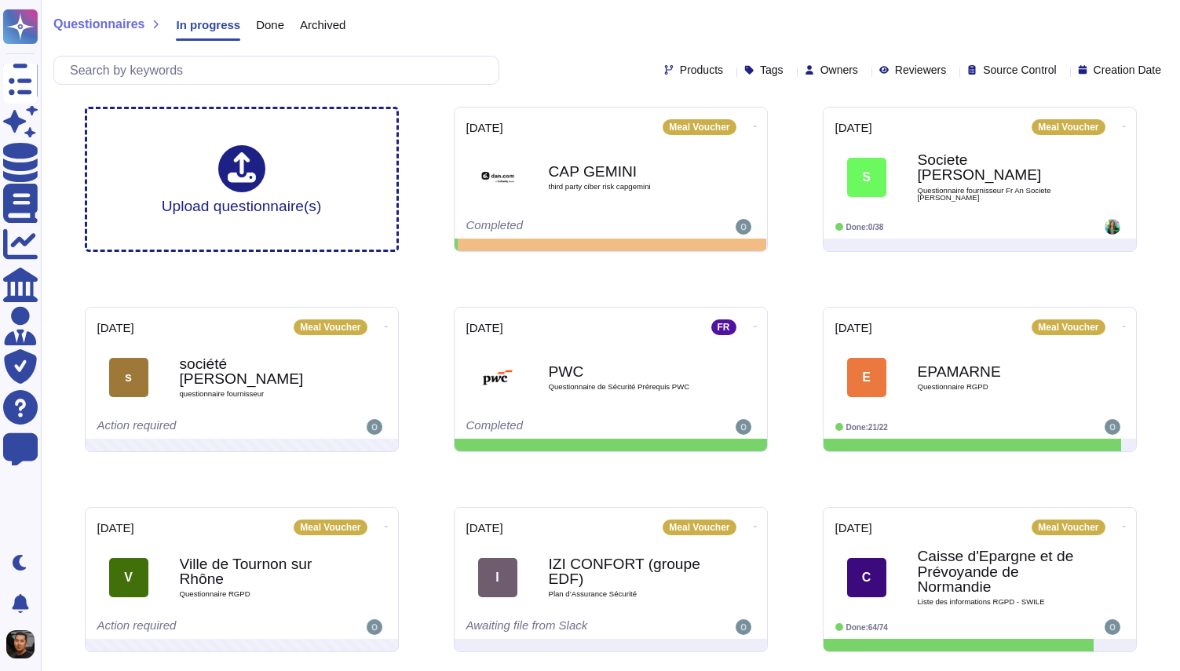
click at [543, 24] on div "Questionnaires In progress Done Archived" at bounding box center [610, 28] width 1114 height 31
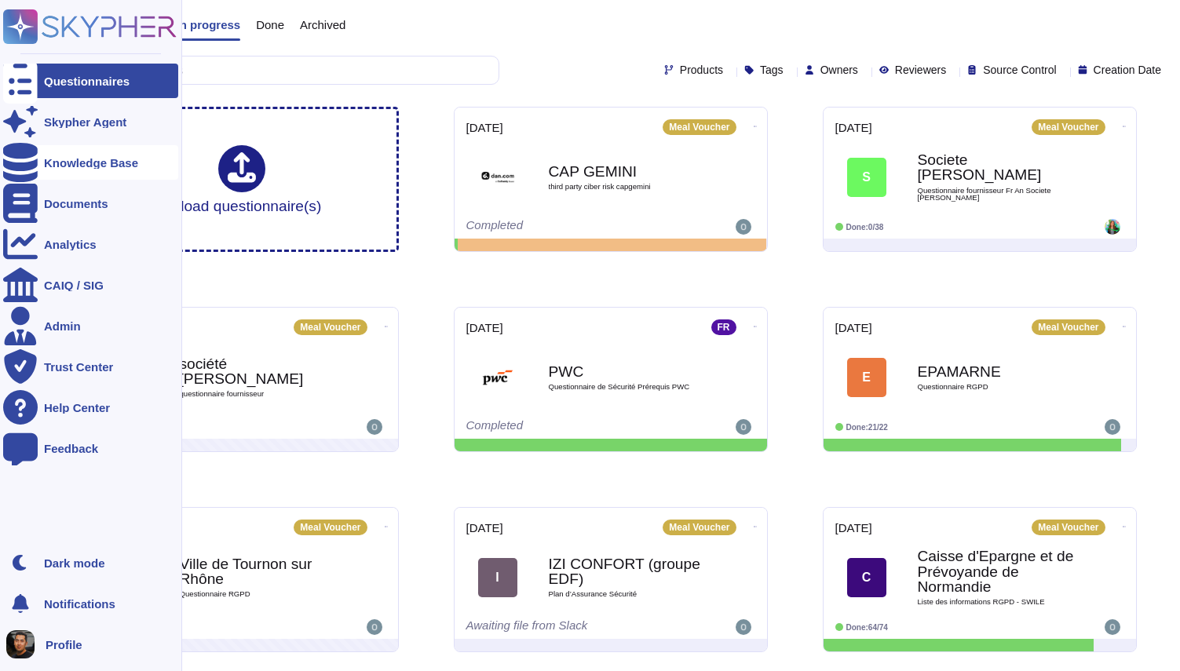
click at [90, 158] on div "Knowledge Base" at bounding box center [91, 163] width 94 height 12
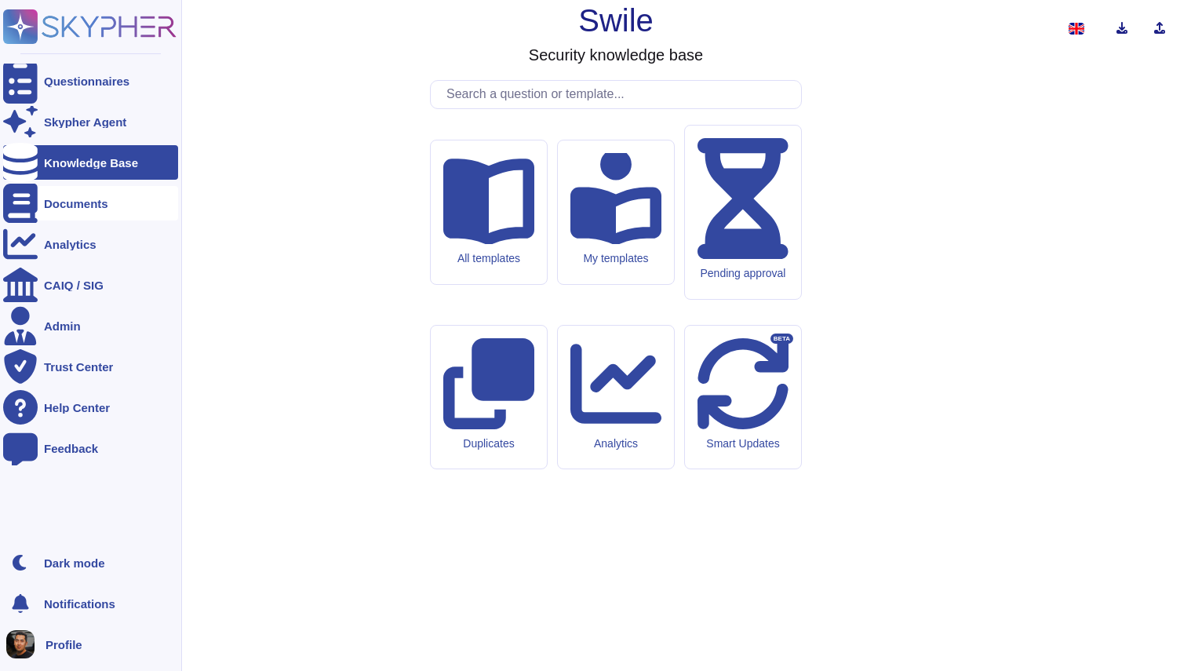
click at [23, 201] on icon at bounding box center [20, 203] width 35 height 39
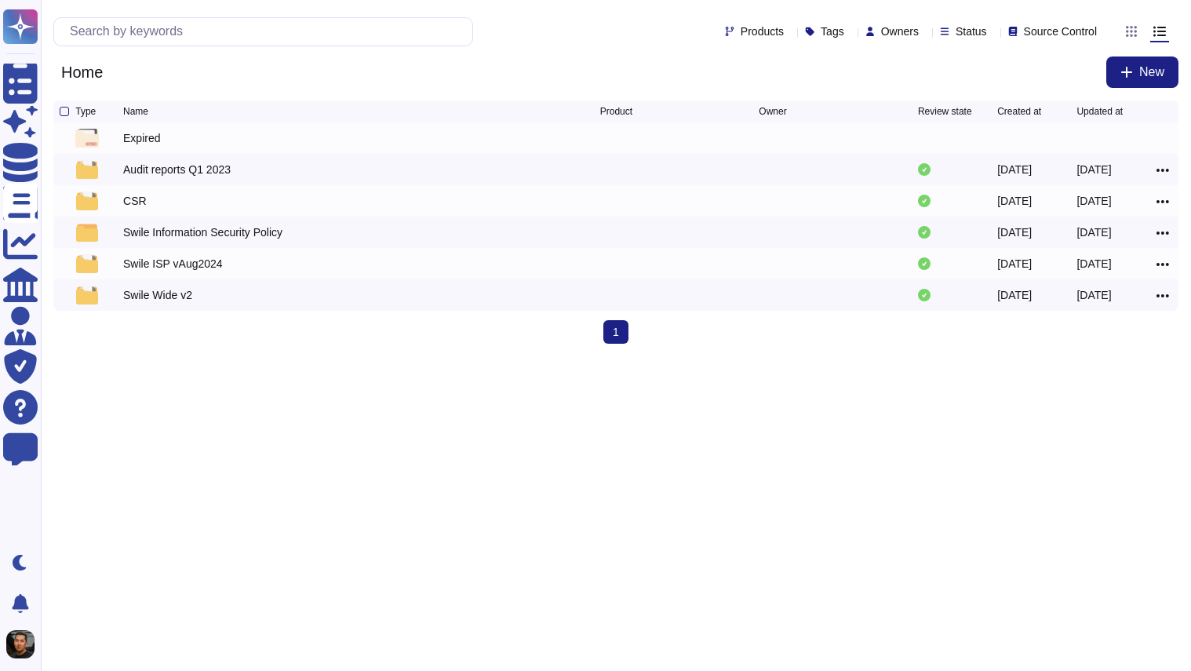
click at [228, 356] on html "Questionnaires Skypher Agent Knowledge Base Documents Analytics CAIQ / SIG Admi…" at bounding box center [595, 178] width 1191 height 356
click at [162, 271] on div "Swile ISP vAug2024" at bounding box center [173, 264] width 100 height 16
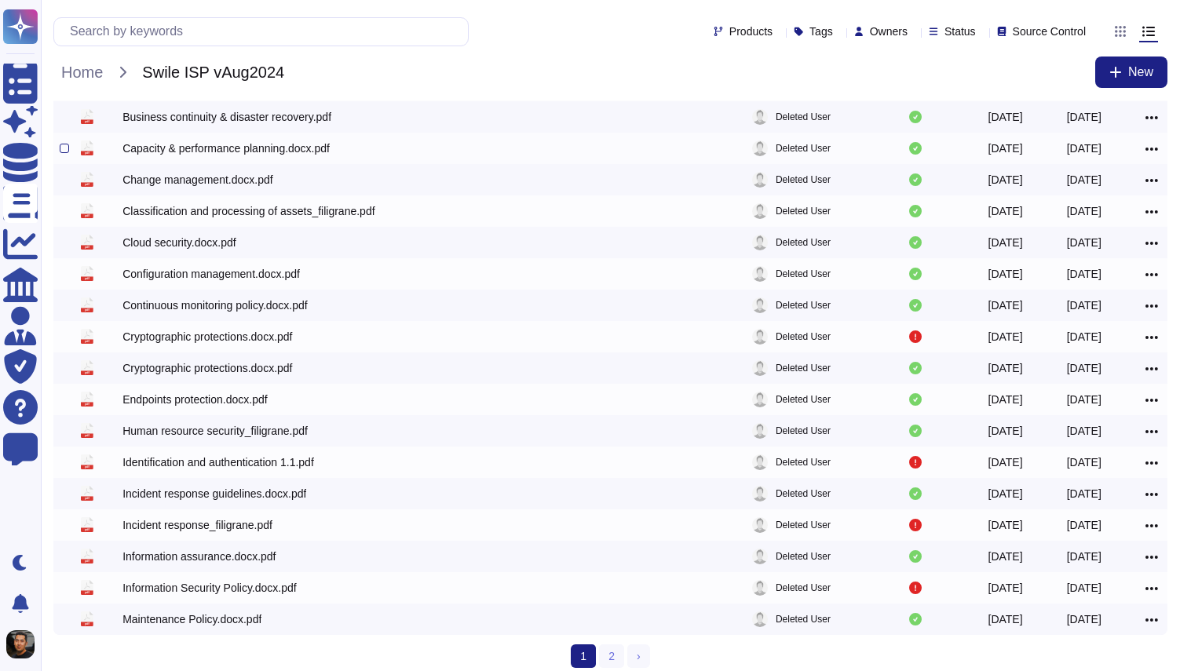
scroll to position [128, 0]
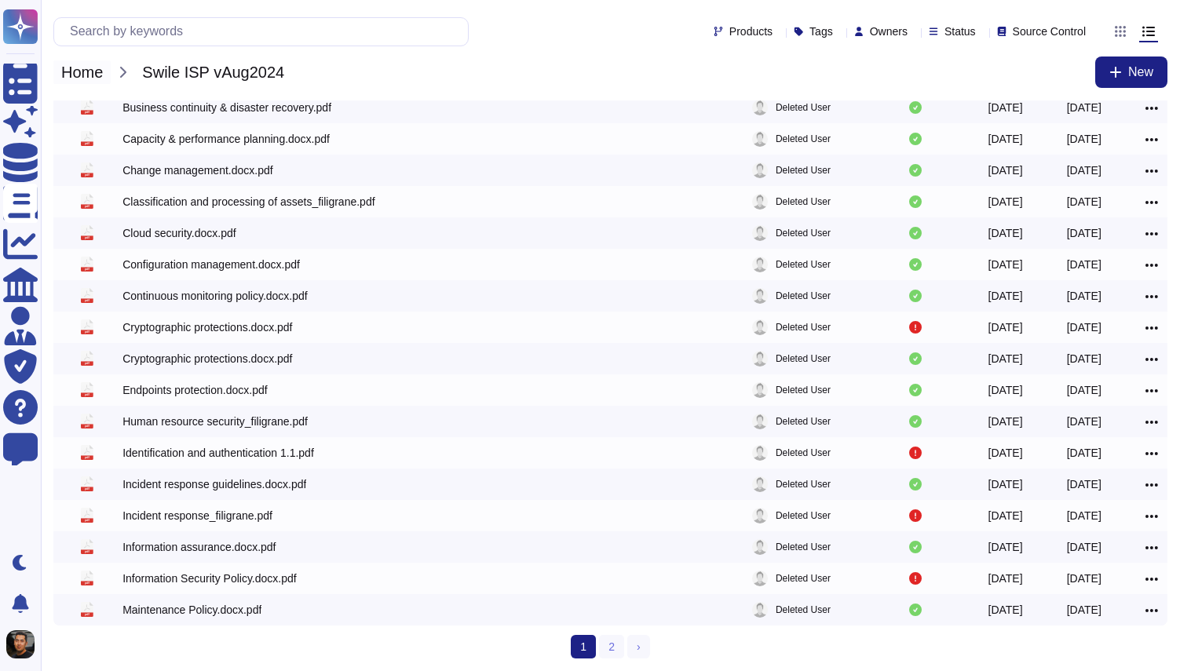
click at [79, 75] on span "Home" at bounding box center [81, 72] width 57 height 24
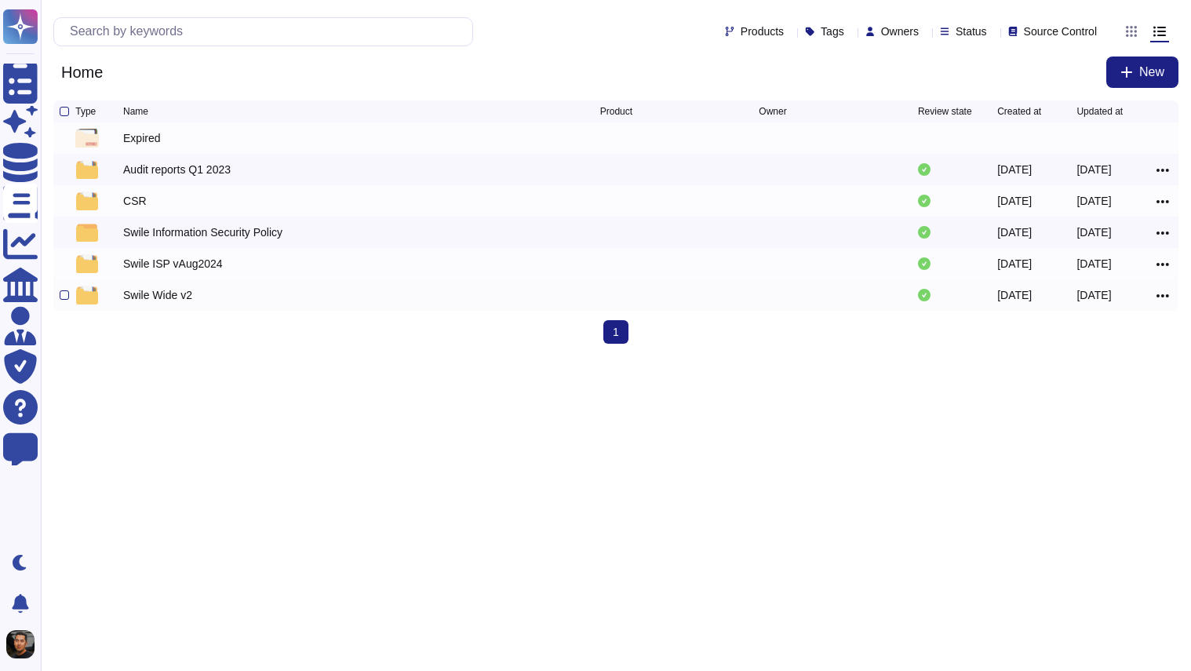
click at [166, 301] on div "Swile Wide v2" at bounding box center [157, 295] width 69 height 16
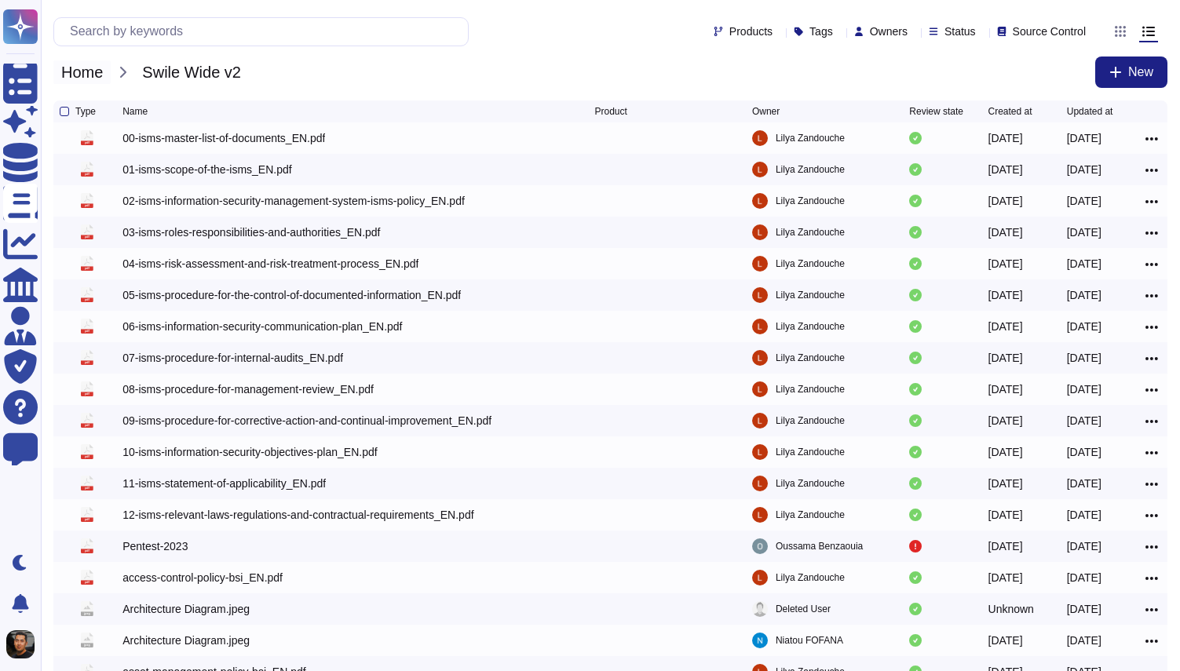
click at [82, 73] on span "Home" at bounding box center [81, 72] width 57 height 24
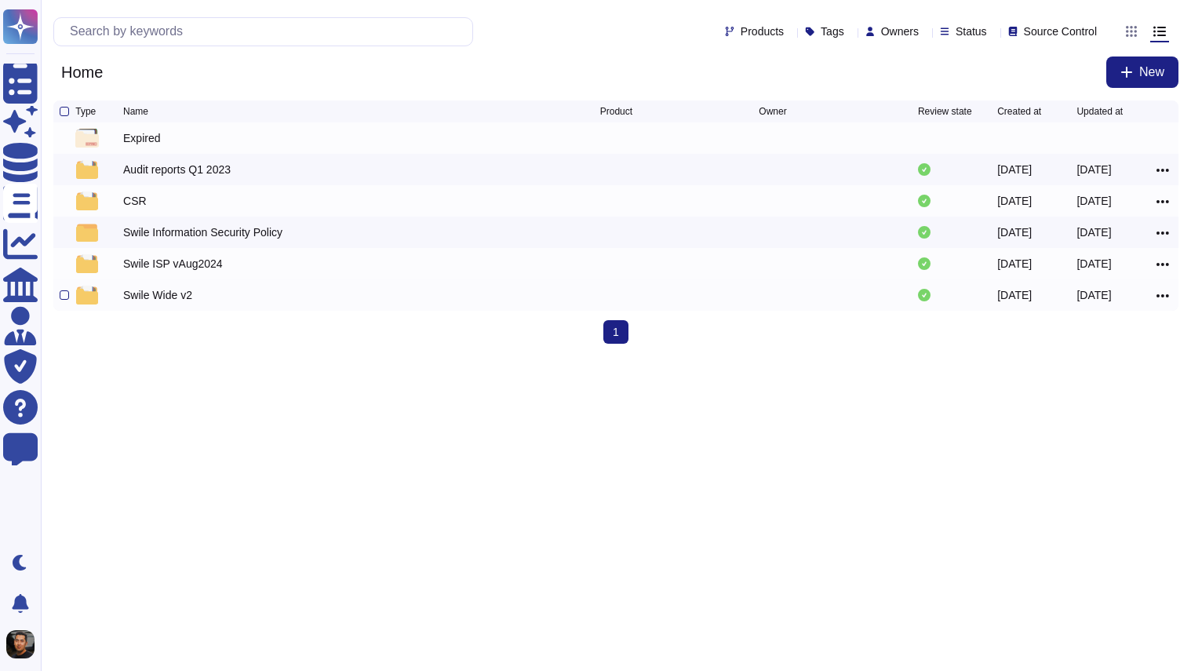
click at [157, 289] on div "Swile Wide v2" at bounding box center [361, 295] width 477 height 19
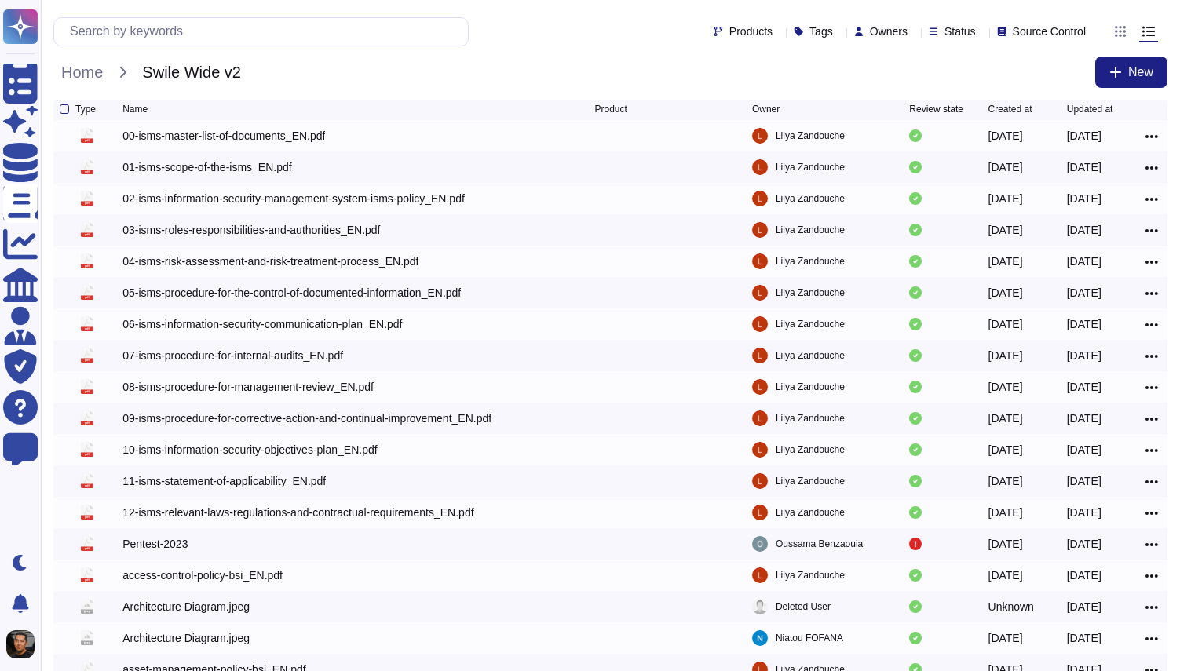
scroll to position [3, 0]
